Goal: Use online tool/utility: Utilize a website feature to perform a specific function

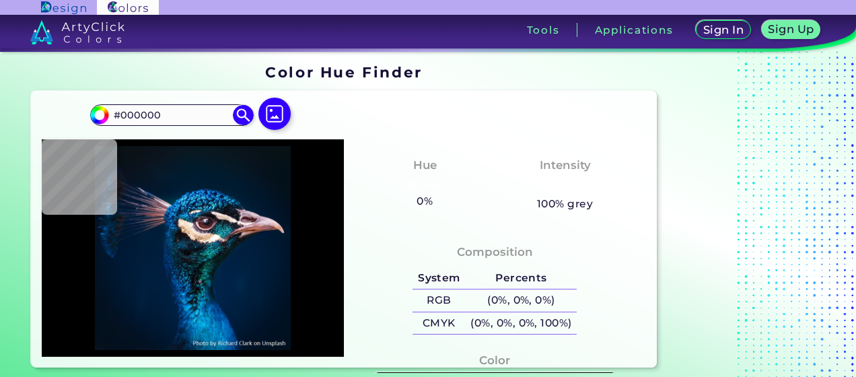
scroll to position [135, 0]
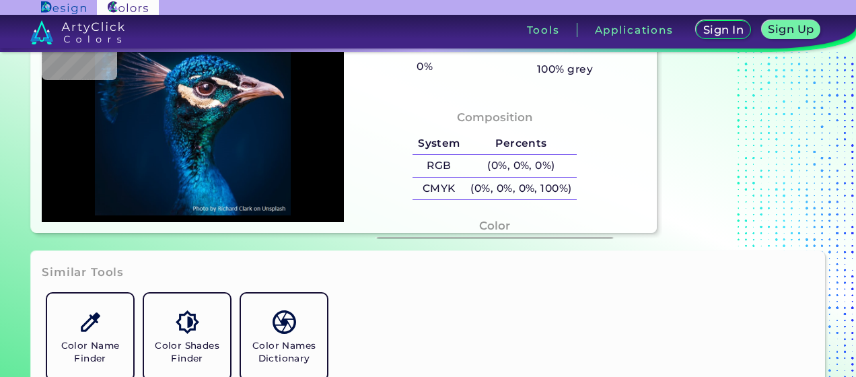
type input "#002748"
type input "#023040"
type input "#161721"
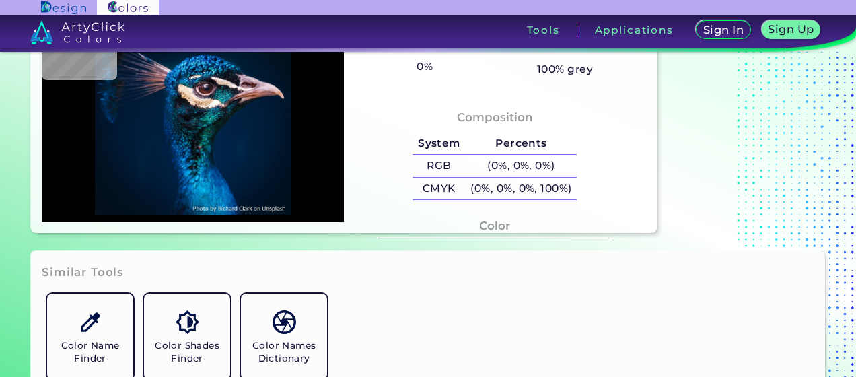
type input "#161721"
type input "#044a7c"
type input "#044A7C"
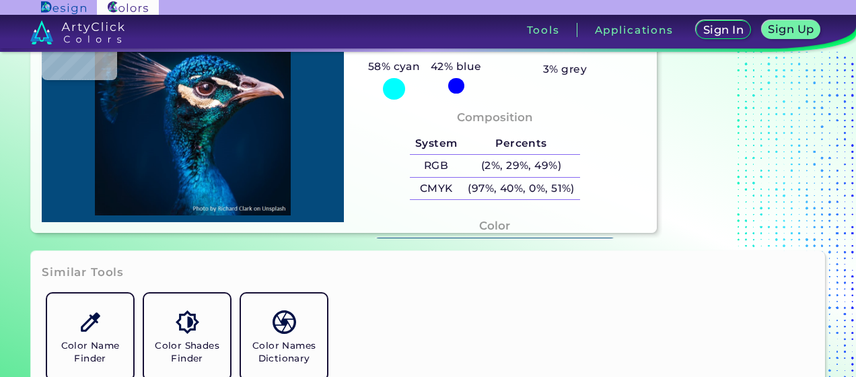
type input "#11272e"
type input "#11272E"
type input "#0c5074"
type input "#0C5074"
type input "#039ad4"
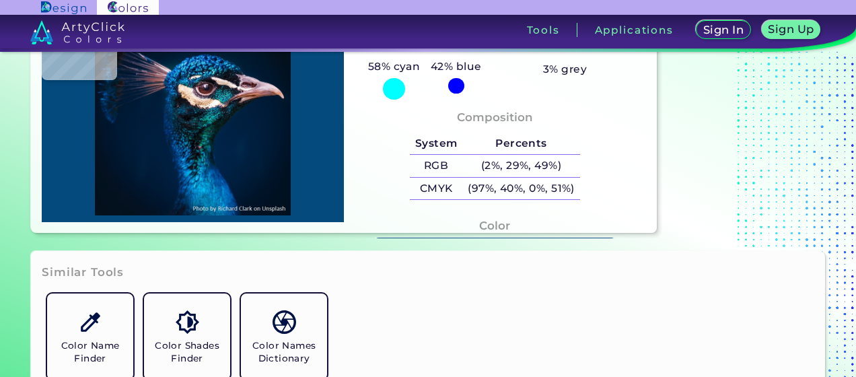
type input "#039AD4"
type input "#0d83b8"
type input "#0D83B8"
type input "#007aad"
type input "#007AAD"
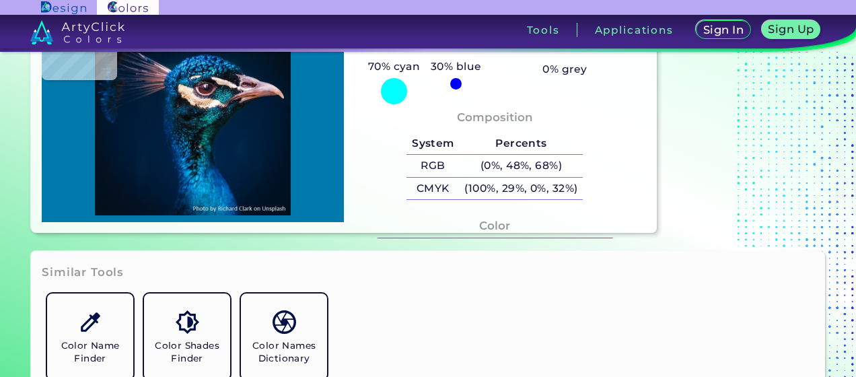
type input "#001b38"
type input "#001B38"
type input "#001b36"
type input "#001B36"
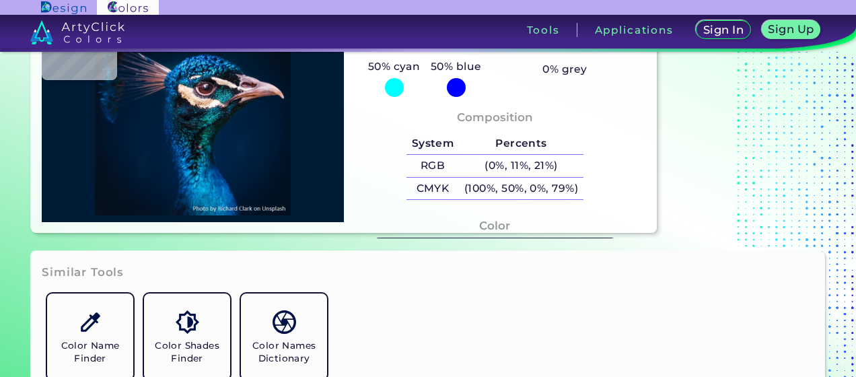
scroll to position [0, 0]
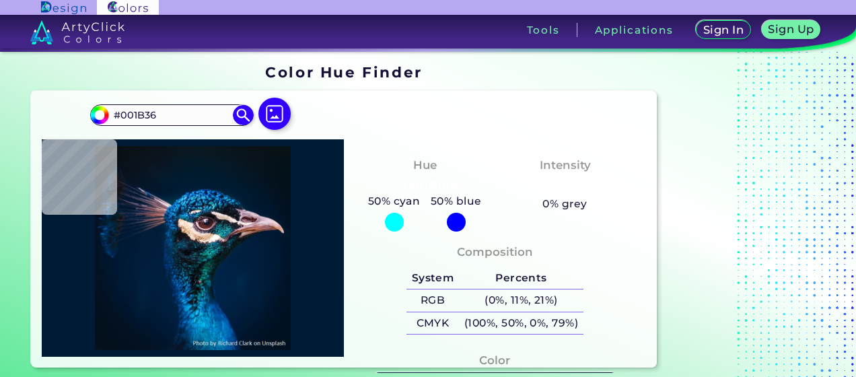
type input "#001a35"
type input "#001A35"
type input "#011831"
type input "#001c34"
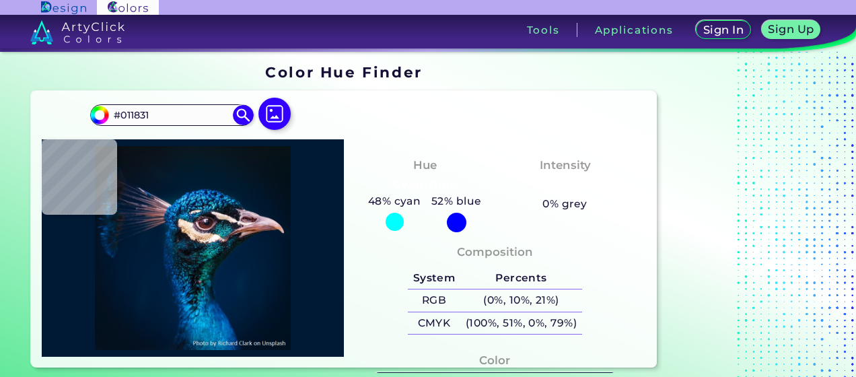
type input "#001C34"
type input "#001b30"
type input "#001B30"
type input "#031a2a"
type input "#031A2A"
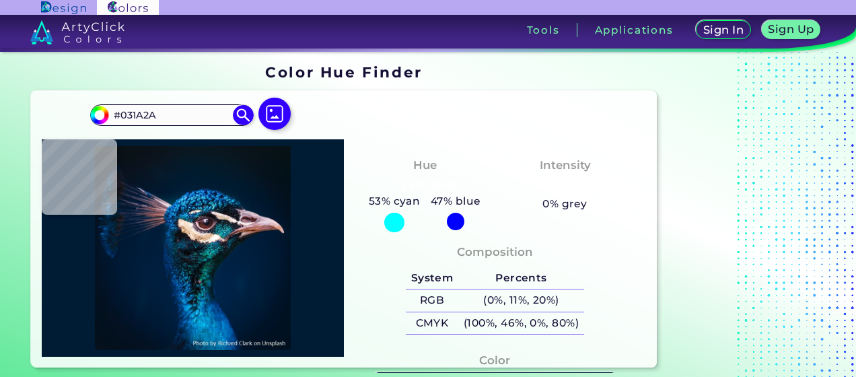
type input "#041a28"
type input "#041A28"
type input "#071925"
type input "#08121c"
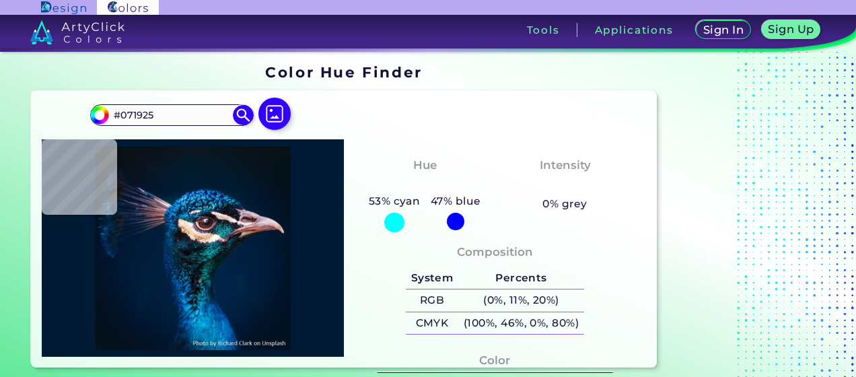
type input "#08121C"
type input "#000000"
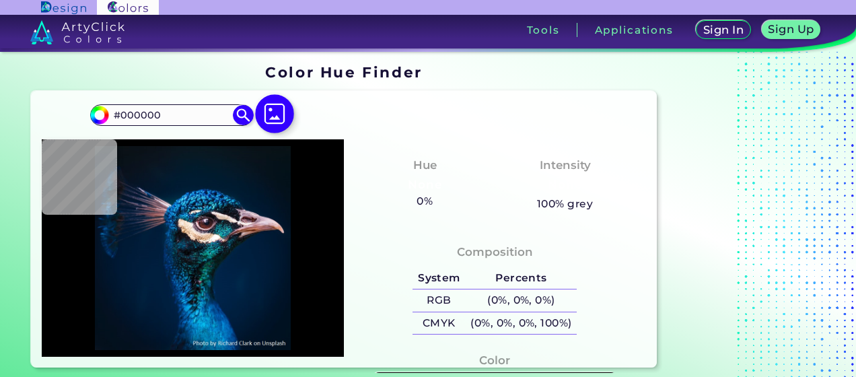
click at [273, 110] on img at bounding box center [274, 114] width 39 height 39
click at [0, 0] on input "file" at bounding box center [0, 0] width 0 height 0
type input "#091217"
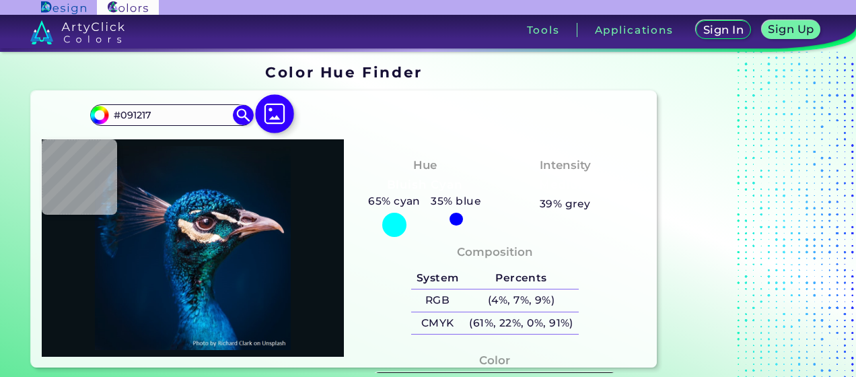
click at [273, 119] on img at bounding box center [274, 114] width 39 height 39
click at [0, 0] on input "file" at bounding box center [0, 0] width 0 height 0
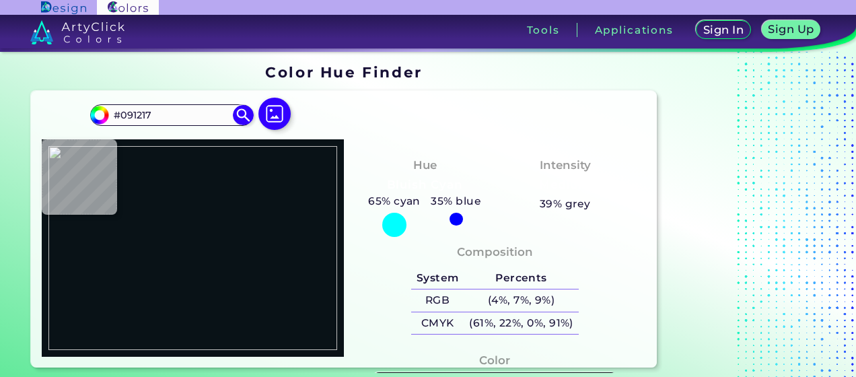
type input "#ffffff"
type input "#FFFFFF"
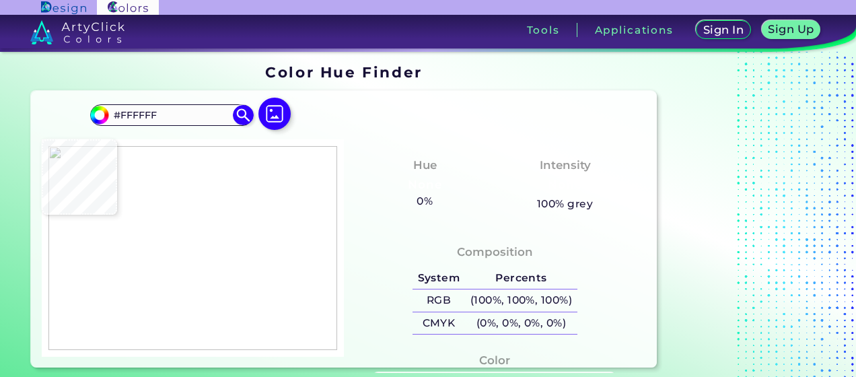
type input "#fcfaf7"
type input "#FCFAF7"
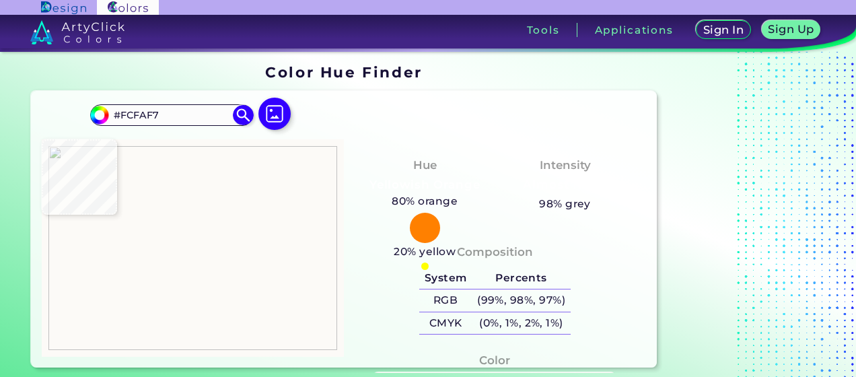
type input "#fff1b9"
type input "#FFF1B9"
type input "#b3845e"
type input "#B3845E"
type input "#ffffff"
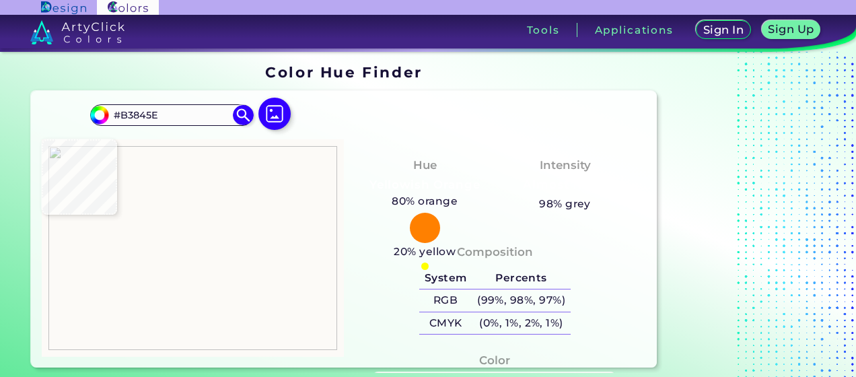
type input "#FFFFFF"
type input "#f4f9fd"
type input "#F4F9FD"
type input "#f9f6f1"
type input "#F9F6F1"
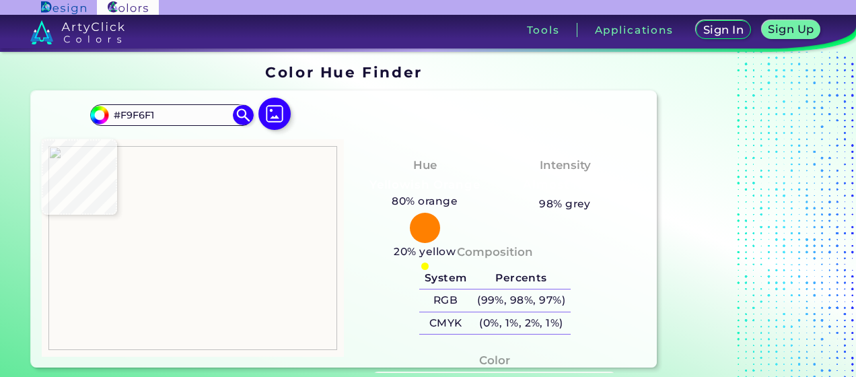
type input "#ffffff"
type input "#FFFFFF"
type input "#fff8e6"
type input "#FFF8E6"
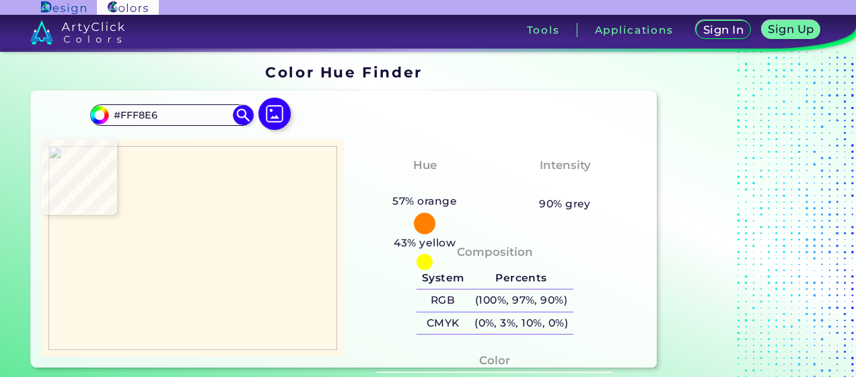
type input "#ffffff"
type input "#FFFFFF"
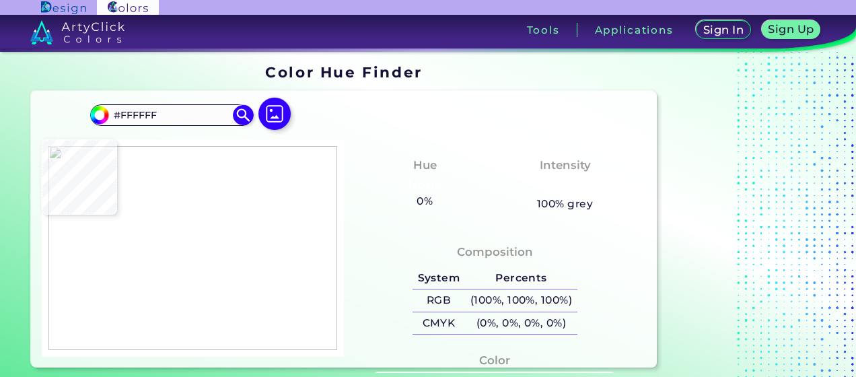
type input "#e5e2d2"
type input "#E5E2D2"
type input "#ecd1b0"
type input "#ECD1B0"
type input "#ffffff"
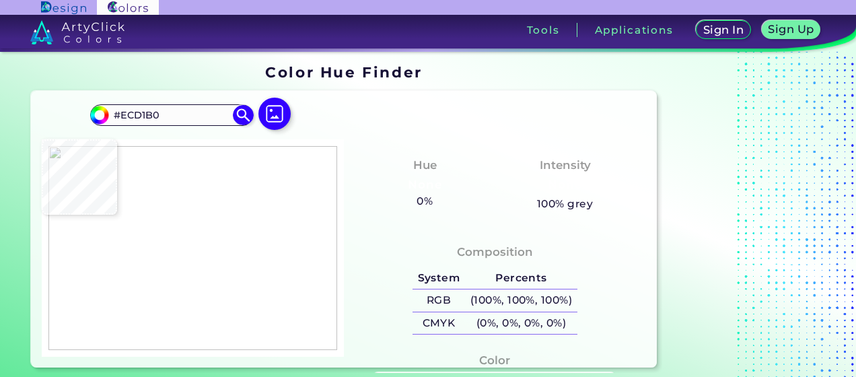
type input "#FFFFFF"
type input "#559191"
type input "#00f5f5"
type input "#00F5F5"
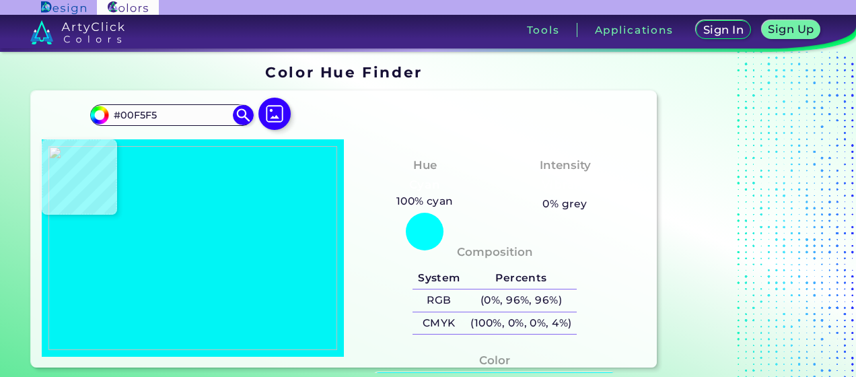
click at [77, 219] on img at bounding box center [192, 248] width 289 height 204
drag, startPoint x: 163, startPoint y: 117, endPoint x: 94, endPoint y: 119, distance: 68.7
click at [94, 119] on div "#00f5f5 #00F5F5 Acadia ◉ Acid Green ◉ Aero Blue ◉ Alabaster ◉ Albescent White ◉…" at bounding box center [171, 115] width 163 height 22
click at [77, 236] on img at bounding box center [192, 248] width 289 height 204
type input "#397ff7"
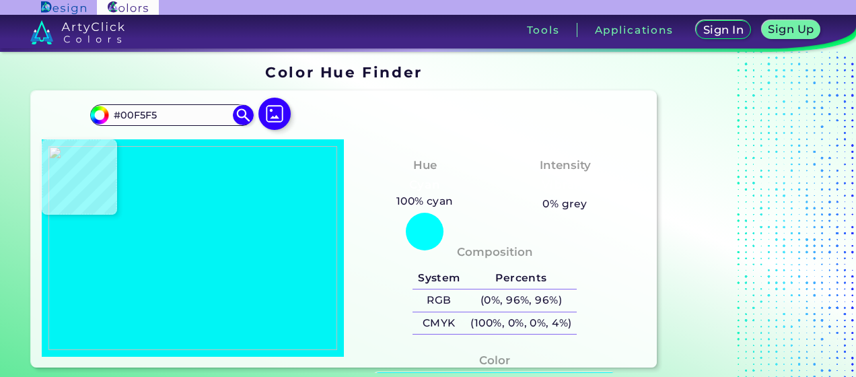
type input "#397FF7"
type input "#ffffff"
type input "#FFFFFF"
type input "#a6a6a6"
type input "#A6A6A6"
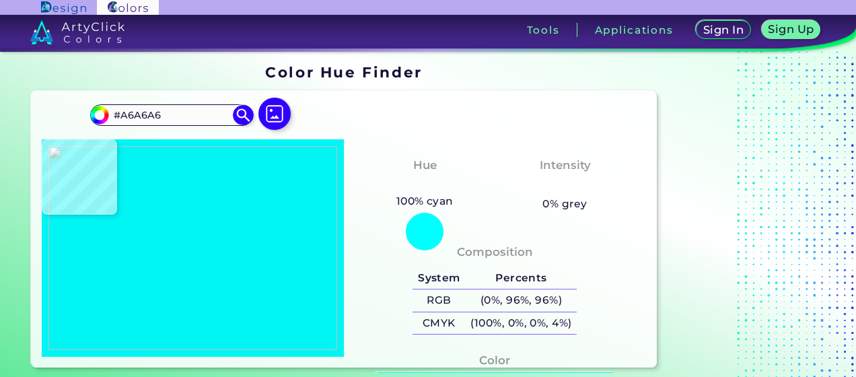
type input "#000000"
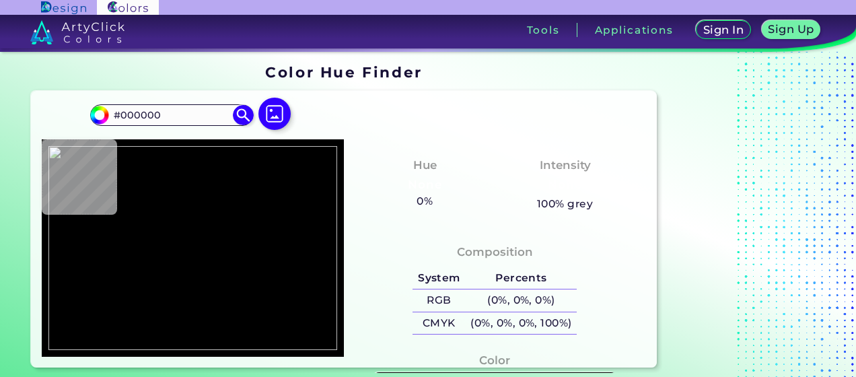
type input "#c39e73"
type input "#C39E73"
type input "#ffffff"
type input "#FFFFFF"
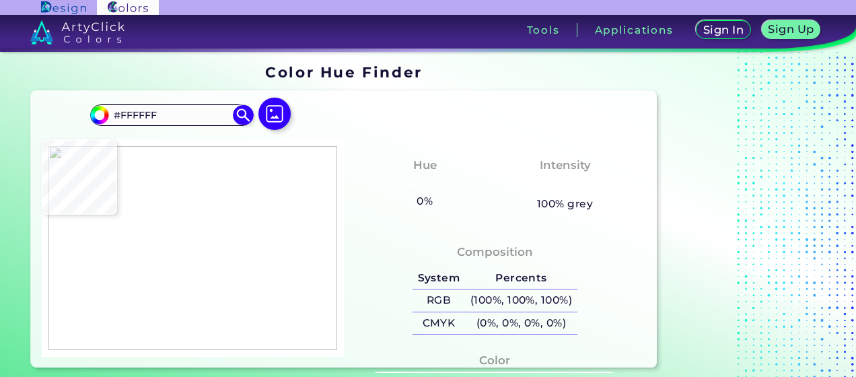
type input "#556b92"
type input "#556B92"
type input "#387ff8"
type input "#387FF8"
type input "#397ff7"
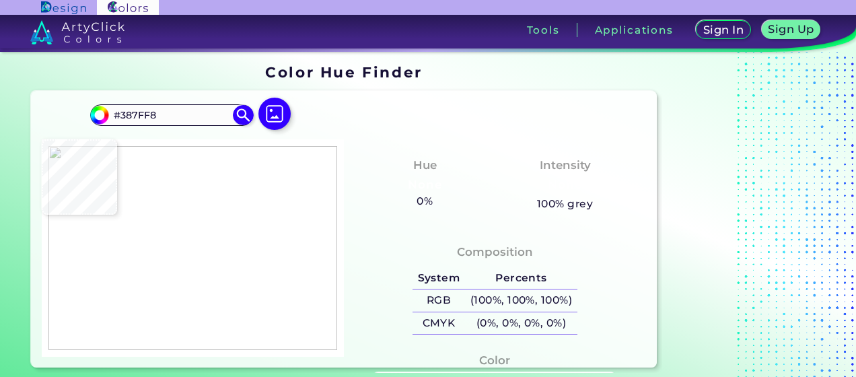
type input "#397FF7"
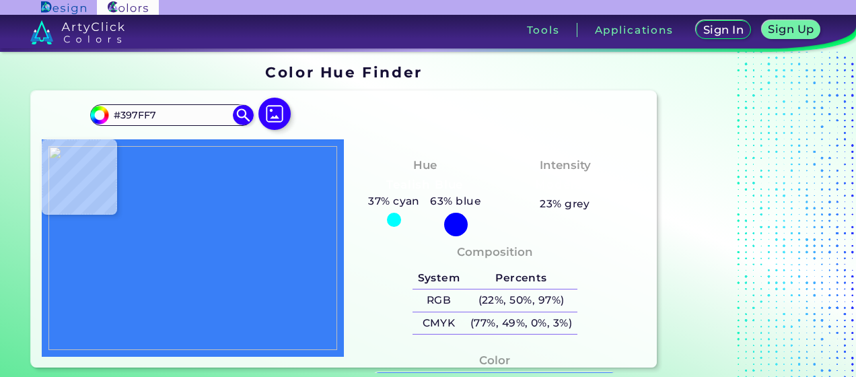
click at [79, 237] on img at bounding box center [192, 248] width 289 height 204
drag, startPoint x: 173, startPoint y: 116, endPoint x: 99, endPoint y: 125, distance: 74.7
click at [99, 125] on div "#397ff7 #397FF7 Acadia ◉ Acid Green ◉ Aero Blue ◉ Alabaster ◉ Albescent White ◉…" at bounding box center [193, 121] width 206 height 38
click at [78, 261] on img at bounding box center [192, 248] width 289 height 204
type input "#0000f5"
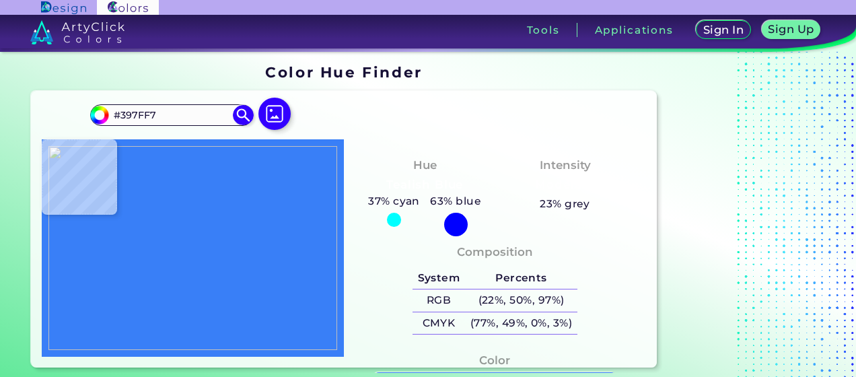
type input "#0000F5"
type input "#1a1acc"
type input "#1A1ACC"
type input "#ffffff"
type input "#FFFFFF"
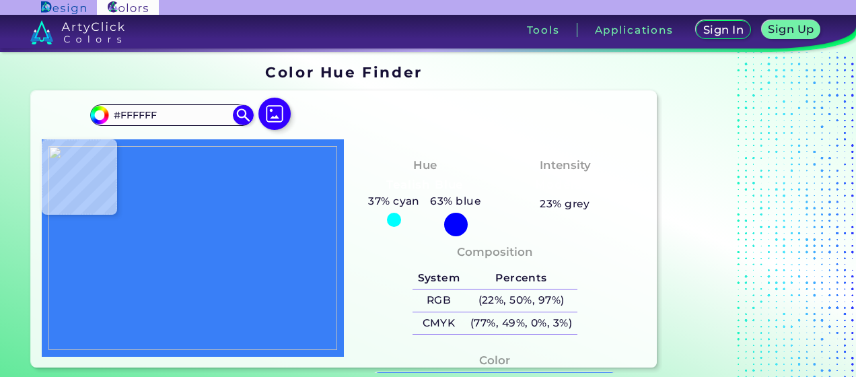
type input "#000000"
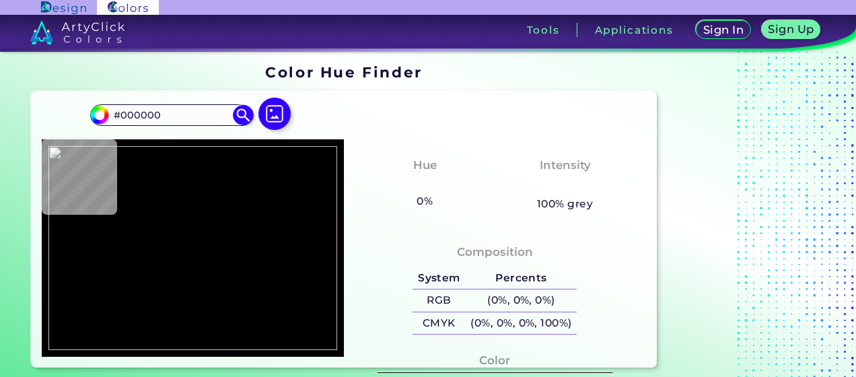
type input "#397ff7"
type input "#397FF7"
type input "#377ffb"
type input "#377FFB"
type input "#2f2fab"
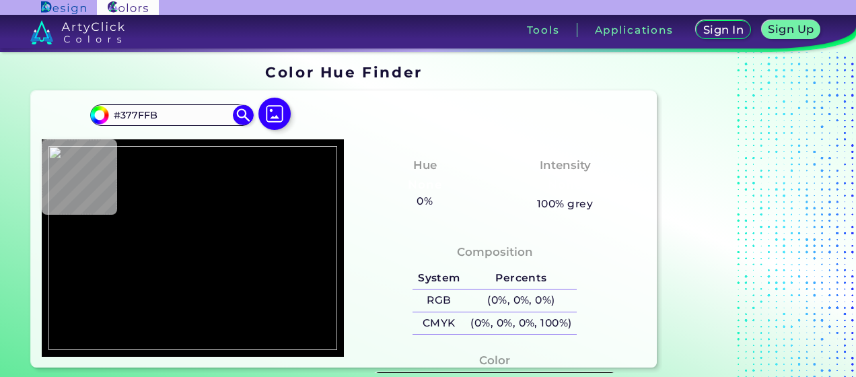
type input "#2F2FAB"
type input "#0000f5"
type input "#0000F5"
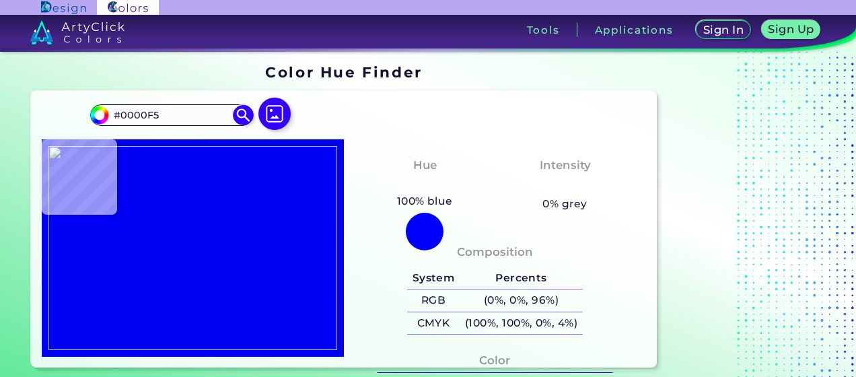
click at [74, 256] on img at bounding box center [192, 248] width 289 height 204
drag, startPoint x: 170, startPoint y: 110, endPoint x: 100, endPoint y: 109, distance: 70.0
click at [102, 109] on div "#0000f5 #0000F5 Acadia ◉ Acid Green ◉ Aero Blue ◉ Alabaster ◉ Albescent White ◉…" at bounding box center [171, 115] width 163 height 22
click at [78, 277] on img at bounding box center [192, 248] width 289 height 204
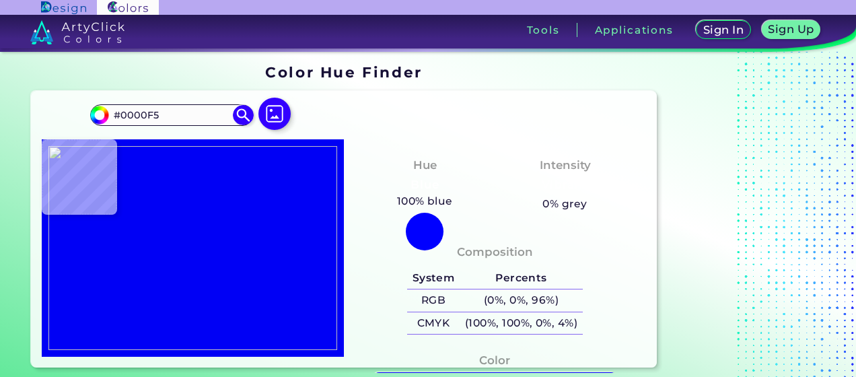
click at [81, 278] on img at bounding box center [192, 248] width 289 height 204
type input "#9300f5"
type input "#9300F5"
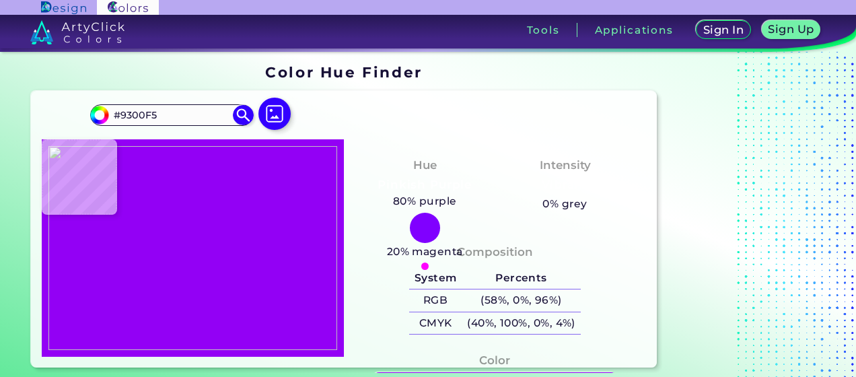
click at [77, 280] on img at bounding box center [192, 248] width 289 height 204
drag, startPoint x: 156, startPoint y: 114, endPoint x: 53, endPoint y: 116, distance: 103.0
click at [83, 114] on div "#9300f5 #9300F5 Acadia ◉ Acid Green ◉ Aero Blue ◉ Alabaster ◉ Albescent White ◉…" at bounding box center [344, 229] width 626 height 277
click at [78, 299] on img at bounding box center [192, 248] width 289 height 204
click at [79, 299] on img at bounding box center [192, 248] width 289 height 204
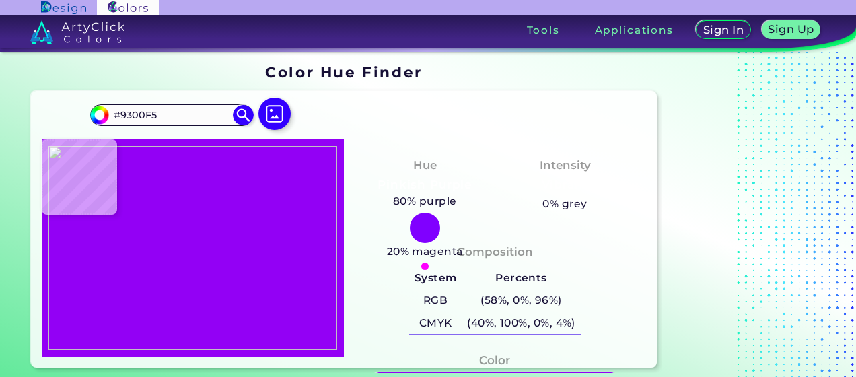
type input "#f500f5"
type input "#F500F5"
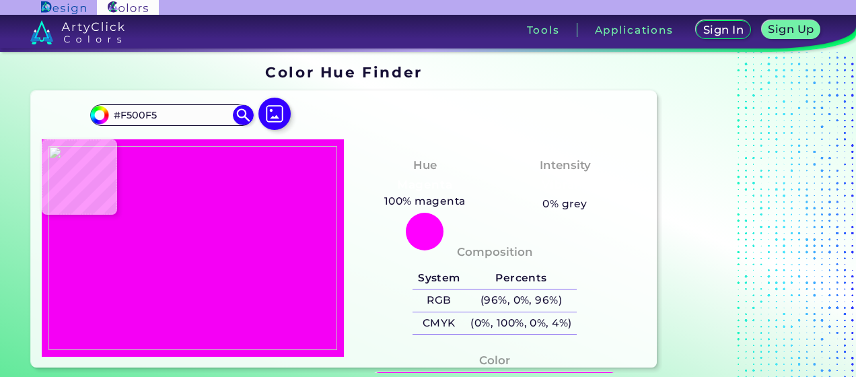
click at [79, 299] on img at bounding box center [192, 248] width 289 height 204
type input "#f700f7"
type input "#F700F7"
type input "#fd00fd"
type input "#FD00FD"
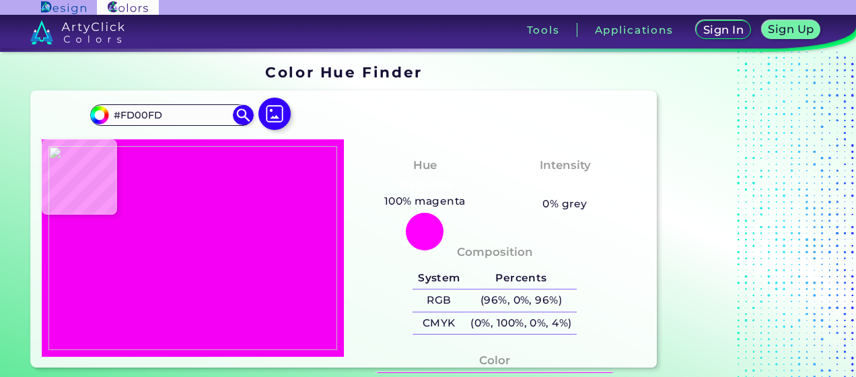
type input "#ffffff"
type input "#FFFFFF"
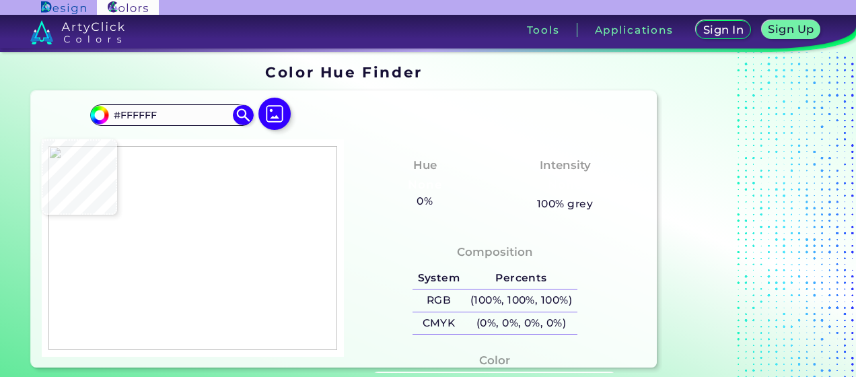
type input "#c3f1ea"
type input "#C3F1EA"
type input "#fffffe"
type input "#FFFFFE"
type input "#e8d8b0"
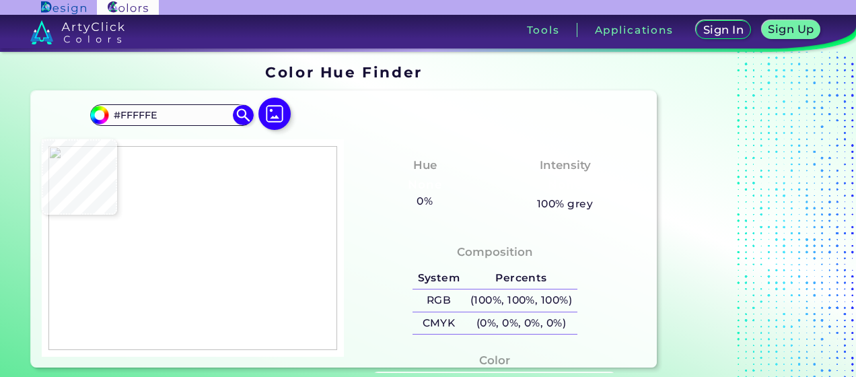
type input "#E8D8B0"
type input "#ebdcb5"
type input "#EBDCB5"
type input "#000000"
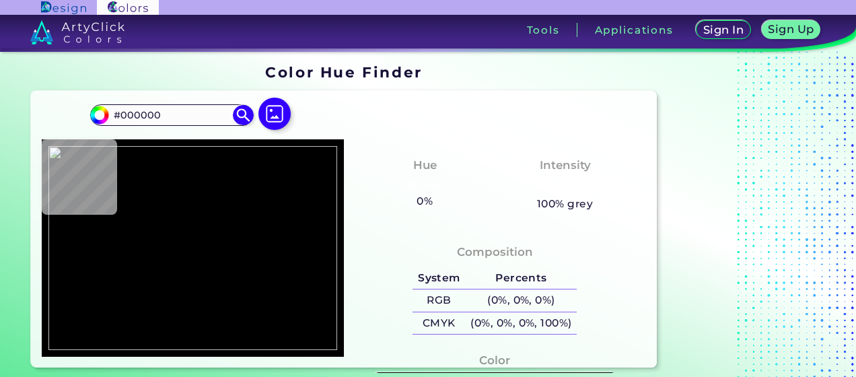
type input "#fdfeff"
type input "#FDFEFF"
type input "#f6fafb"
type input "#F6FAFB"
type input "#f5eeb9"
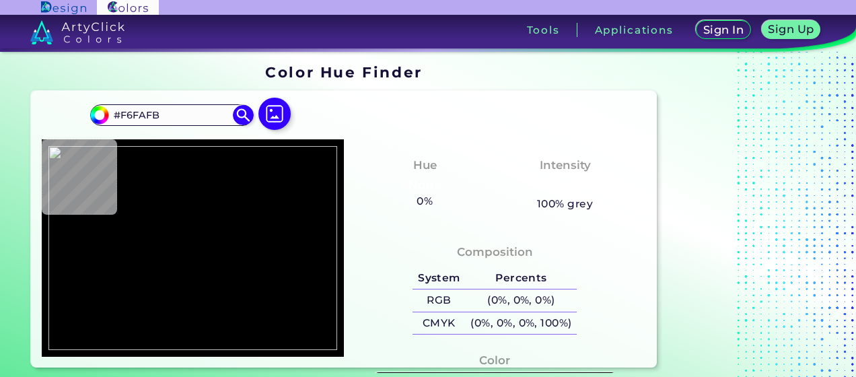
type input "#F5EEB9"
type input "#9400f8"
type input "#9400F8"
type input "#ffffff"
type input "#FFFFFF"
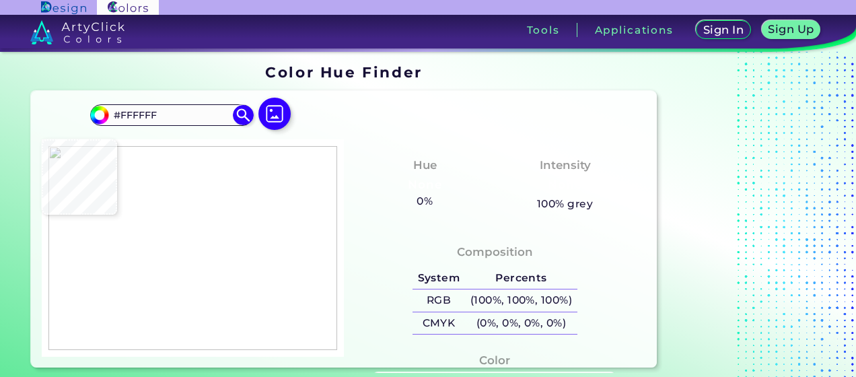
type input "#8f9c8f"
type input "#8F9C8F"
type input "#f900f9"
type input "#F900F9"
type input "#f600f6"
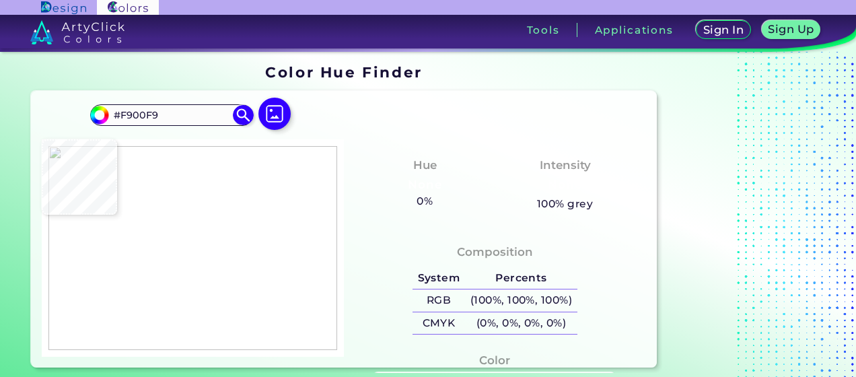
type input "#F600F6"
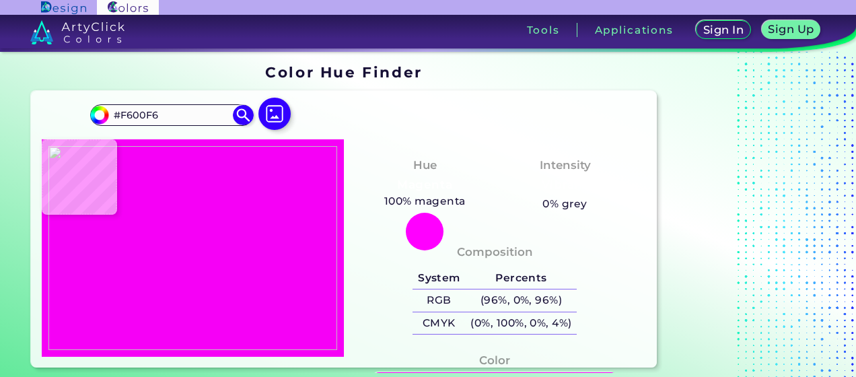
click at [77, 302] on img at bounding box center [192, 248] width 289 height 204
drag, startPoint x: 106, startPoint y: 118, endPoint x: 77, endPoint y: 119, distance: 29.0
click at [88, 119] on div "#f600f6 #F600F6 Acadia ◉ Acid Green ◉ Aero Blue ◉ Alabaster ◉ Albescent White ◉…" at bounding box center [344, 229] width 626 height 277
